Goal: Information Seeking & Learning: Learn about a topic

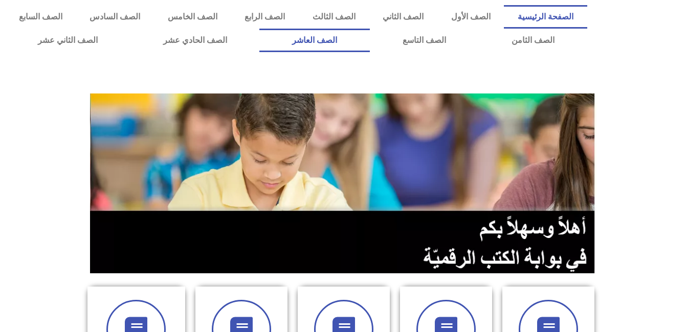
click at [370, 43] on link "الصف العاشر" at bounding box center [314, 41] width 110 height 24
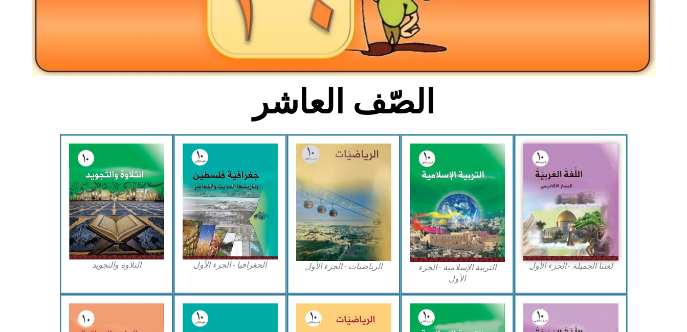
scroll to position [218, 0]
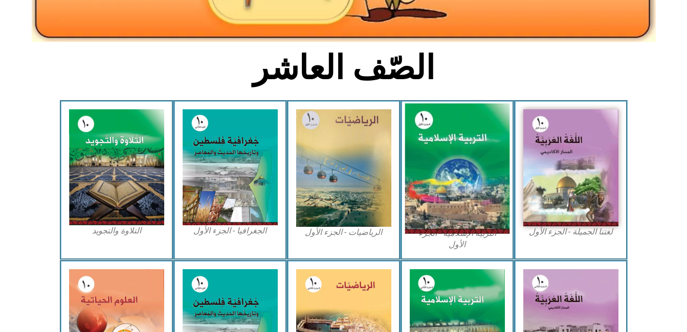
click at [466, 205] on img at bounding box center [457, 169] width 105 height 130
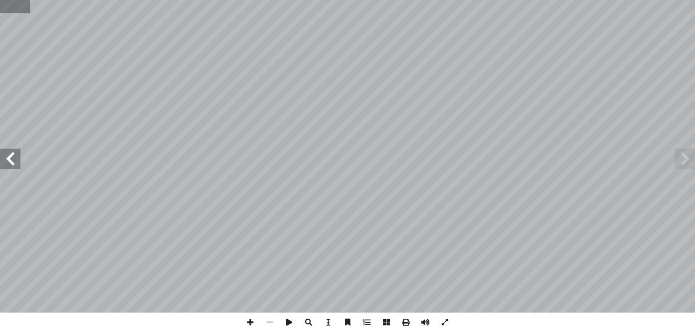
click at [22, 11] on input "text" at bounding box center [15, 6] width 30 height 13
type input "**"
click at [12, 159] on span at bounding box center [10, 159] width 20 height 20
click at [252, 326] on span at bounding box center [249, 322] width 19 height 19
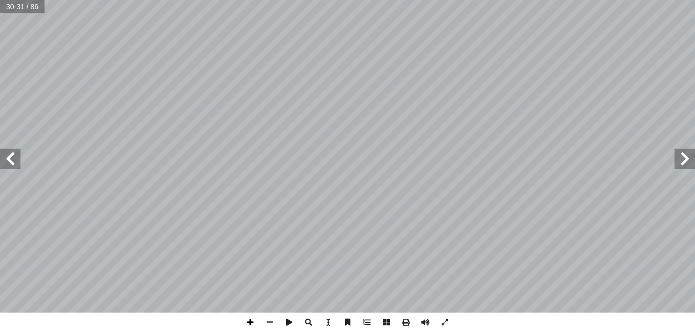
click at [252, 324] on span at bounding box center [249, 322] width 19 height 19
click at [269, 325] on span at bounding box center [269, 322] width 19 height 19
click at [14, 164] on span at bounding box center [10, 159] width 20 height 20
click at [251, 320] on span at bounding box center [249, 322] width 19 height 19
click at [271, 325] on span at bounding box center [269, 322] width 19 height 19
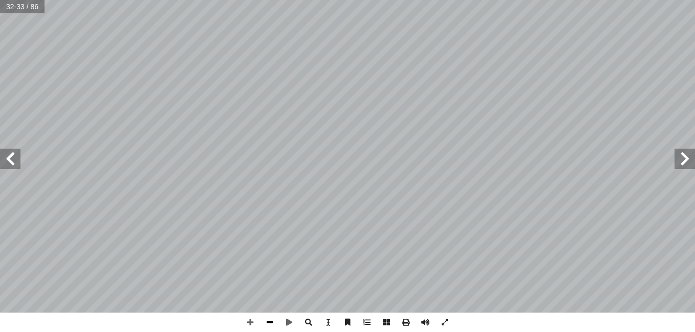
click at [271, 325] on span at bounding box center [269, 322] width 19 height 19
click at [40, 1] on input "text" at bounding box center [22, 6] width 44 height 13
type input "**"
click at [44, 10] on input "text" at bounding box center [22, 6] width 44 height 13
type input "**"
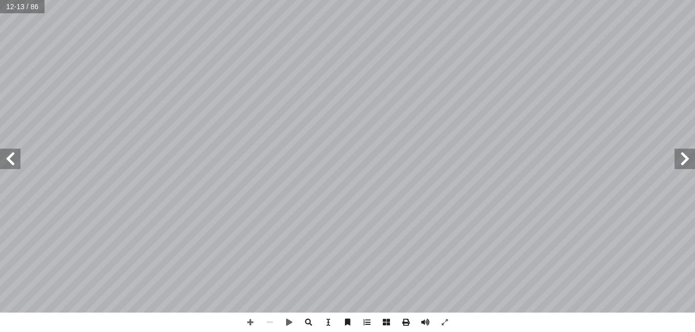
click at [2, 160] on span at bounding box center [10, 159] width 20 height 20
click at [250, 322] on span at bounding box center [249, 322] width 19 height 19
click at [352, 291] on div "١٢ ) َ ﴾؟ ُ [DEMOGRAPHIC_DATA] َ � ۡ ح [DEMOGRAPHIC_DATA] ﴿ ه ّ الل ِ باسم ِ ور…" at bounding box center [347, 166] width 695 height 332
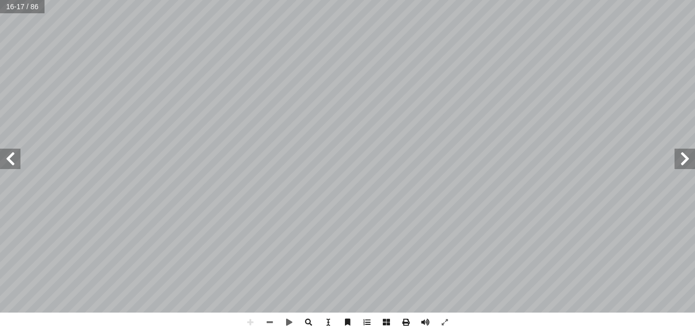
drag, startPoint x: 238, startPoint y: 327, endPoint x: 485, endPoint y: 331, distance: 246.6
click at [485, 331] on div "١٢ ) َ ﴾؟ ُ [DEMOGRAPHIC_DATA] َ � ۡ ح [DEMOGRAPHIC_DATA] ﴿ ه ّ الل ِ باسم ِ ور…" at bounding box center [347, 166] width 695 height 332
